Goal: Transaction & Acquisition: Purchase product/service

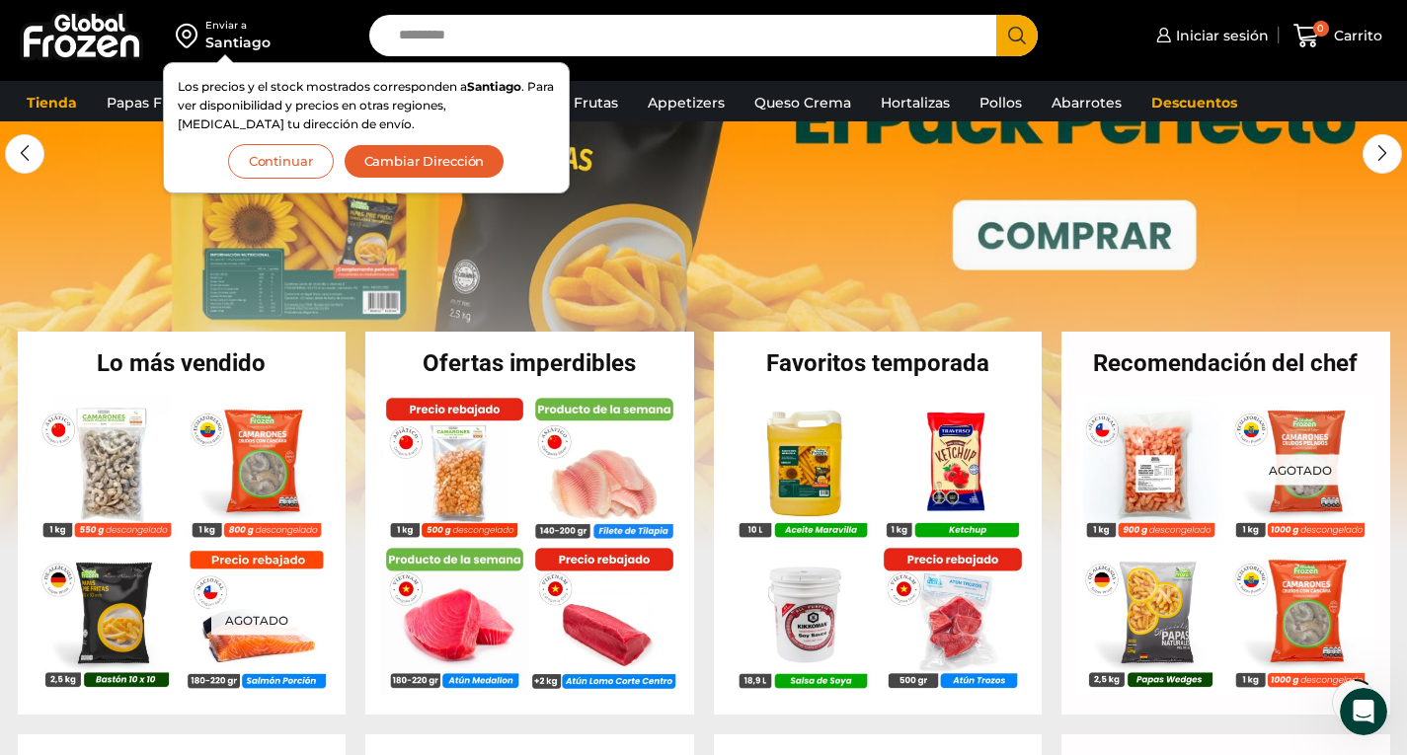
scroll to position [216, 0]
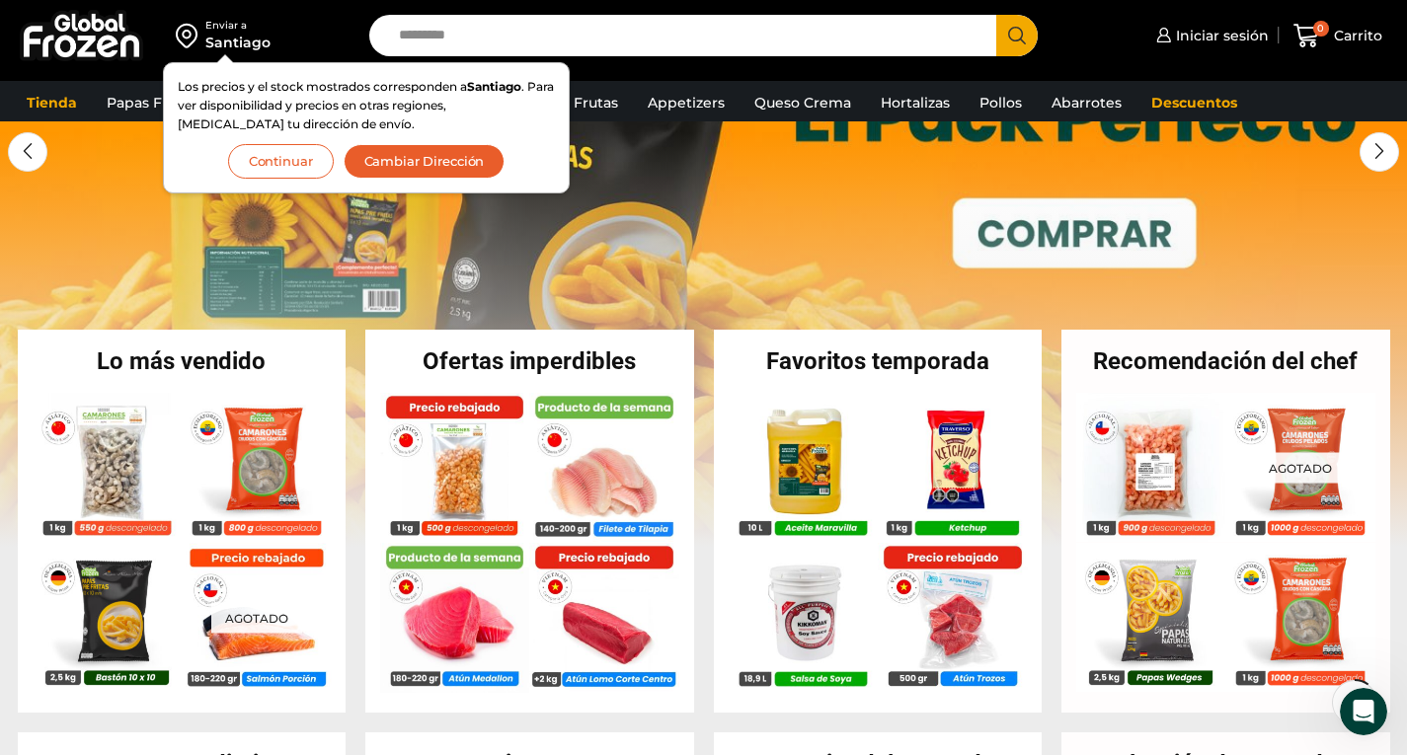
click at [280, 159] on button "Continuar" at bounding box center [281, 161] width 106 height 35
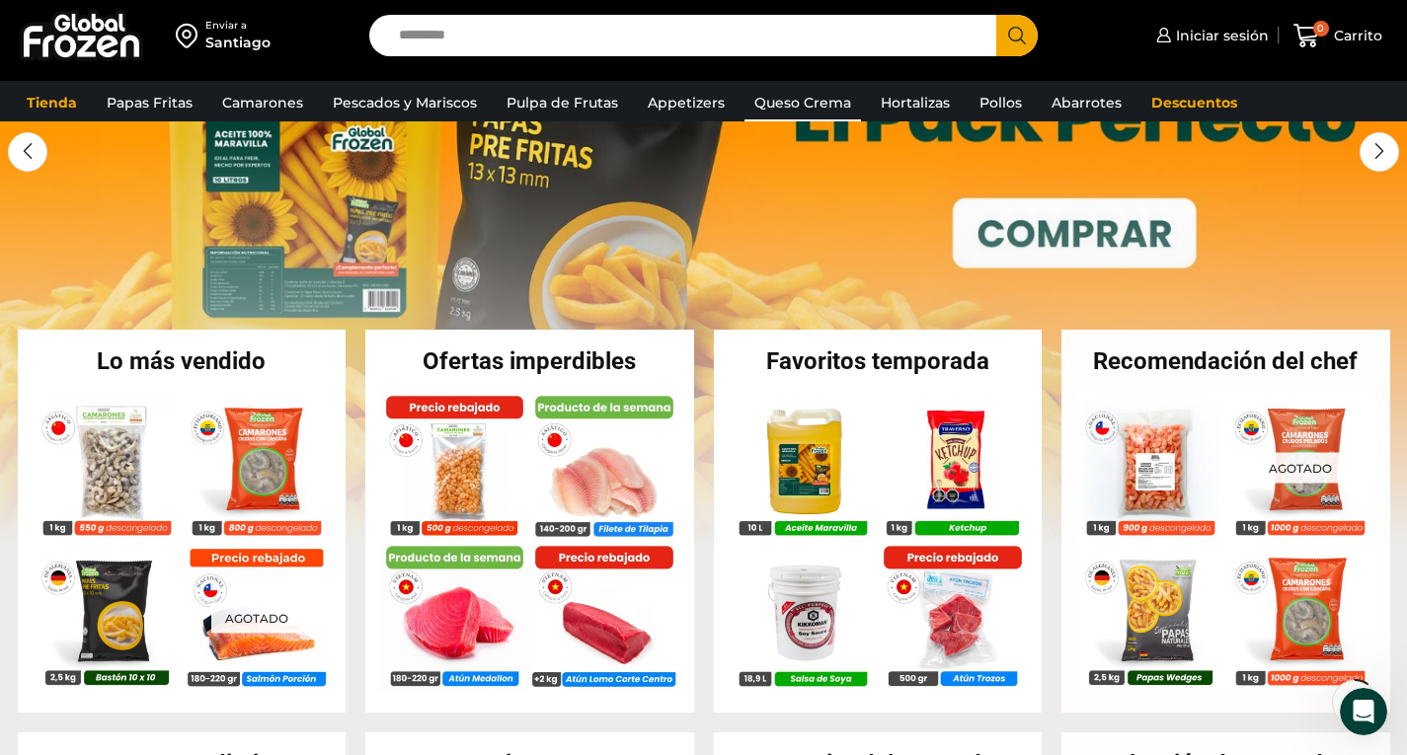
click at [823, 100] on link "Queso Crema" at bounding box center [802, 103] width 116 height 38
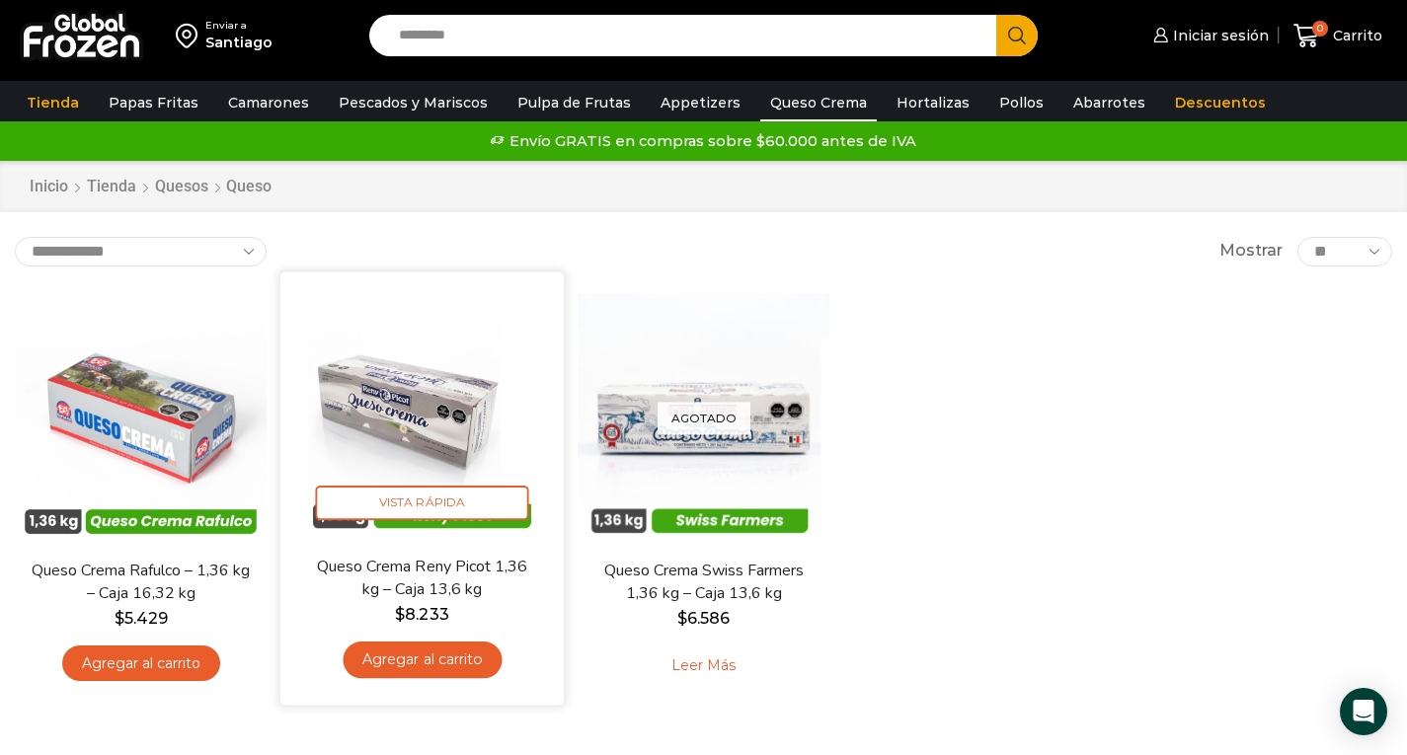
click at [454, 582] on link "Queso Crema Reny Picot 1,36 kg – Caja 13,6 kg" at bounding box center [422, 578] width 228 height 46
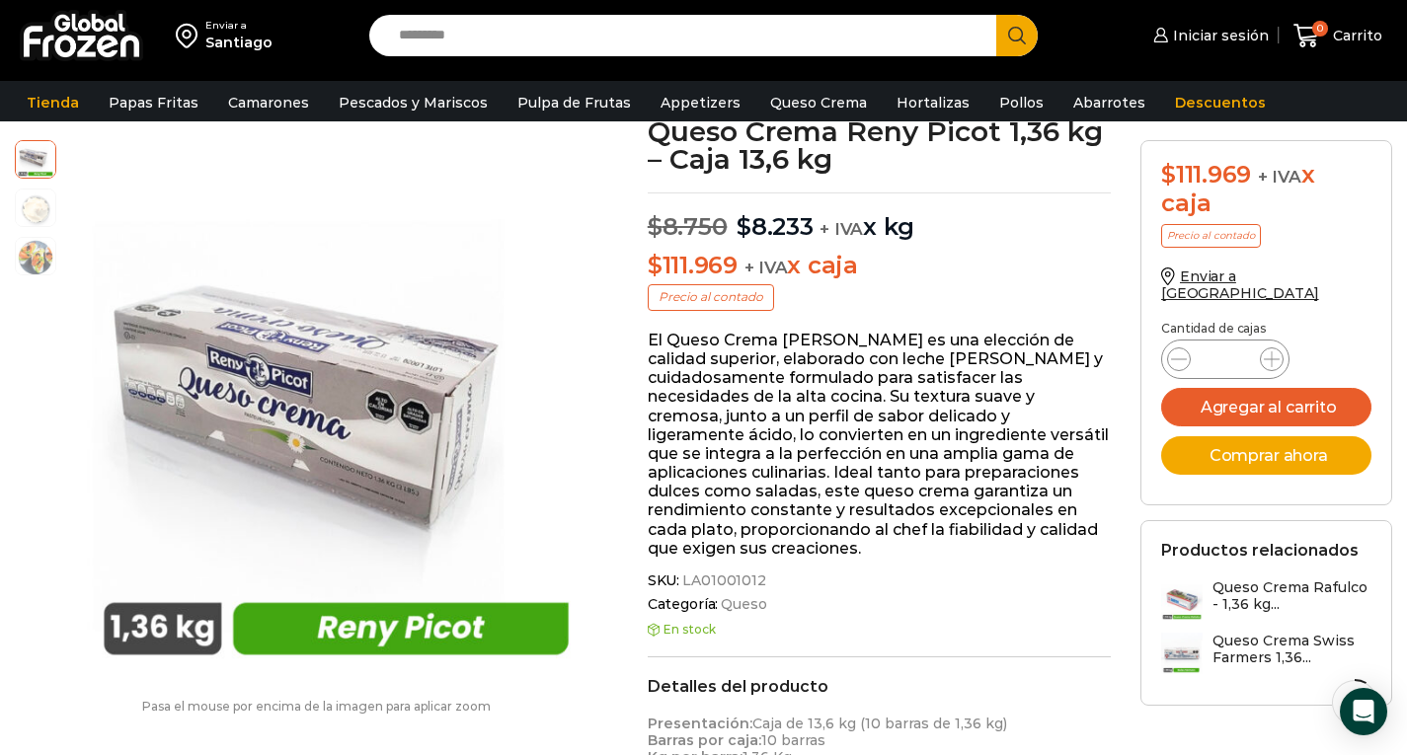
scroll to position [129, 0]
